Goal: Answer question/provide support: Answer question/provide support

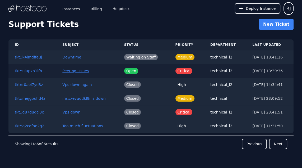
click at [71, 69] on button "Peering issues" at bounding box center [75, 70] width 26 height 5
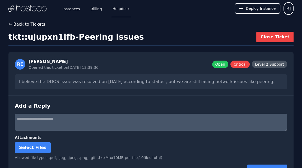
click at [38, 23] on button "← Back to Tickets" at bounding box center [26, 24] width 37 height 6
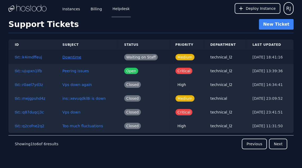
click at [67, 59] on button "Downtime" at bounding box center [71, 56] width 19 height 5
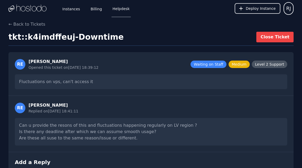
click at [113, 11] on link "Helpdesk" at bounding box center [120, 8] width 19 height 17
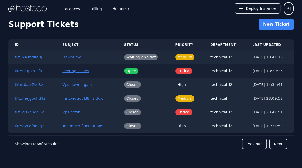
click at [80, 68] on button "Peering issues" at bounding box center [75, 70] width 26 height 5
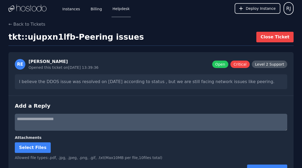
click at [70, 119] on textarea at bounding box center [151, 122] width 272 height 17
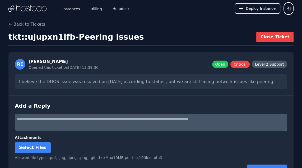
click at [183, 117] on textarea "**********" at bounding box center [151, 122] width 272 height 17
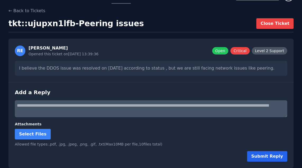
type textarea "**********"
click at [266, 151] on button "Submit Reply" at bounding box center [267, 156] width 40 height 11
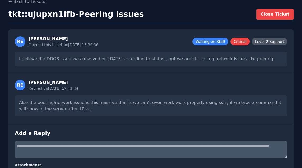
scroll to position [0, 0]
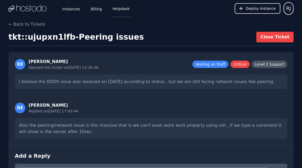
click at [117, 4] on link "Helpdesk" at bounding box center [120, 8] width 19 height 17
